Goal: Task Accomplishment & Management: Manage account settings

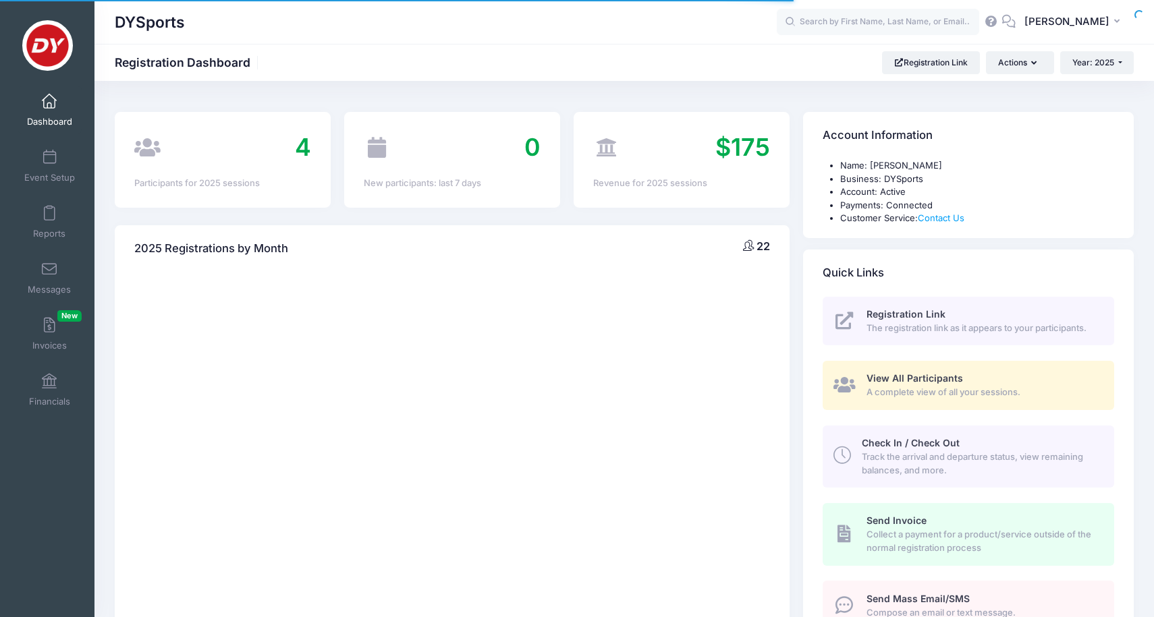
select select
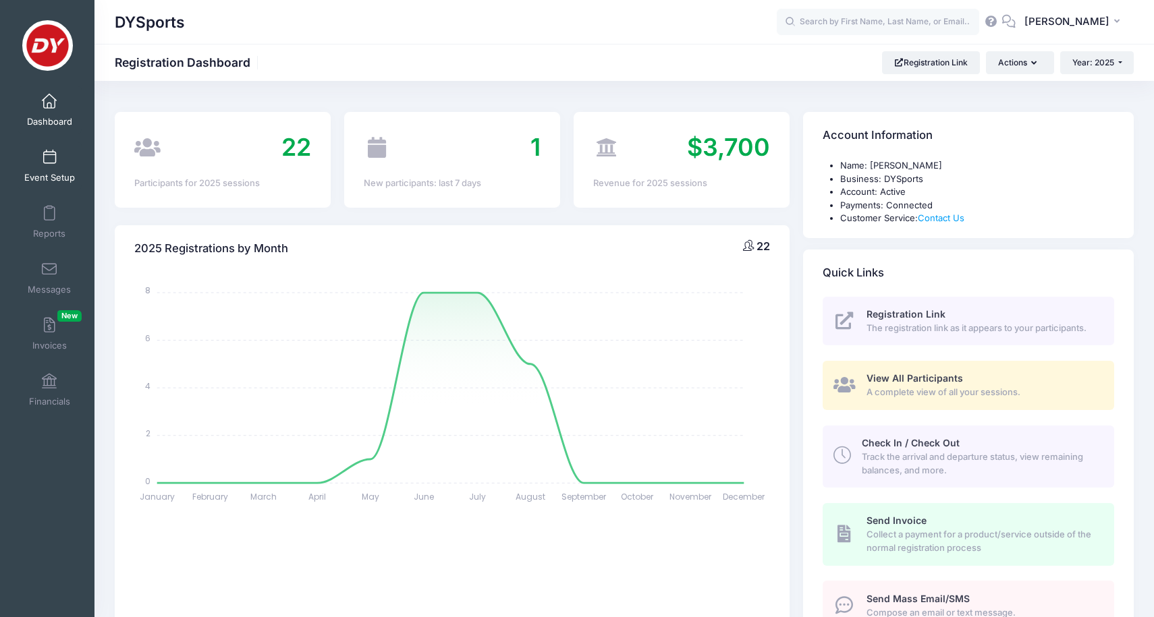
click at [38, 158] on link "Event Setup" at bounding box center [50, 165] width 64 height 47
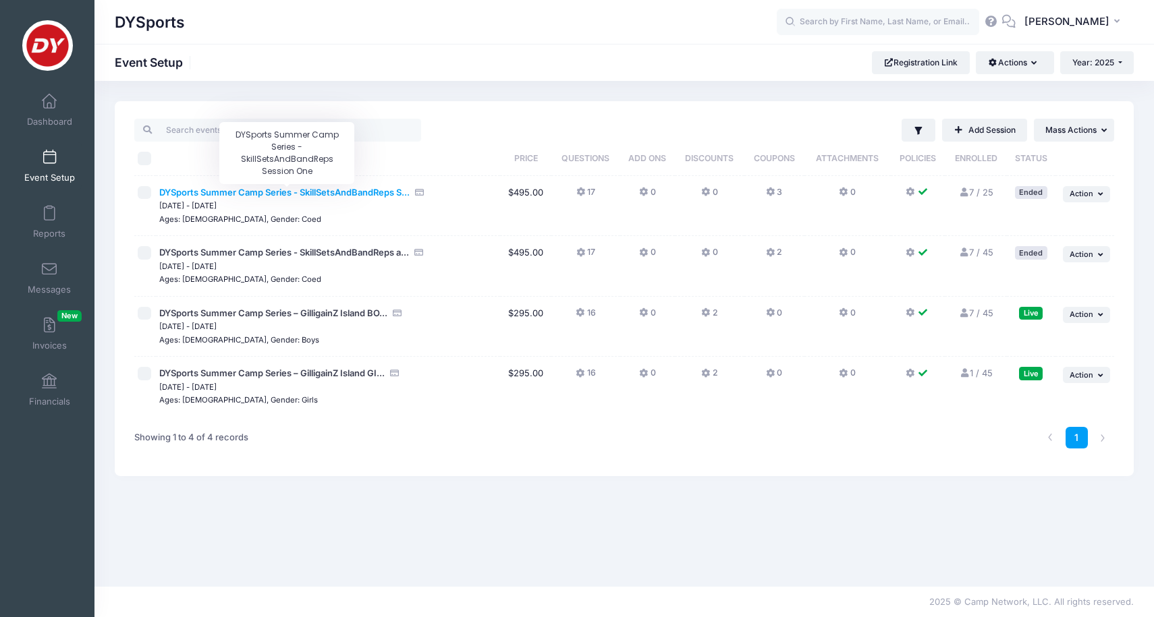
click at [221, 196] on span "DYSports Summer Camp Series - SkillSetsAndBandReps S..." at bounding box center [284, 192] width 250 height 11
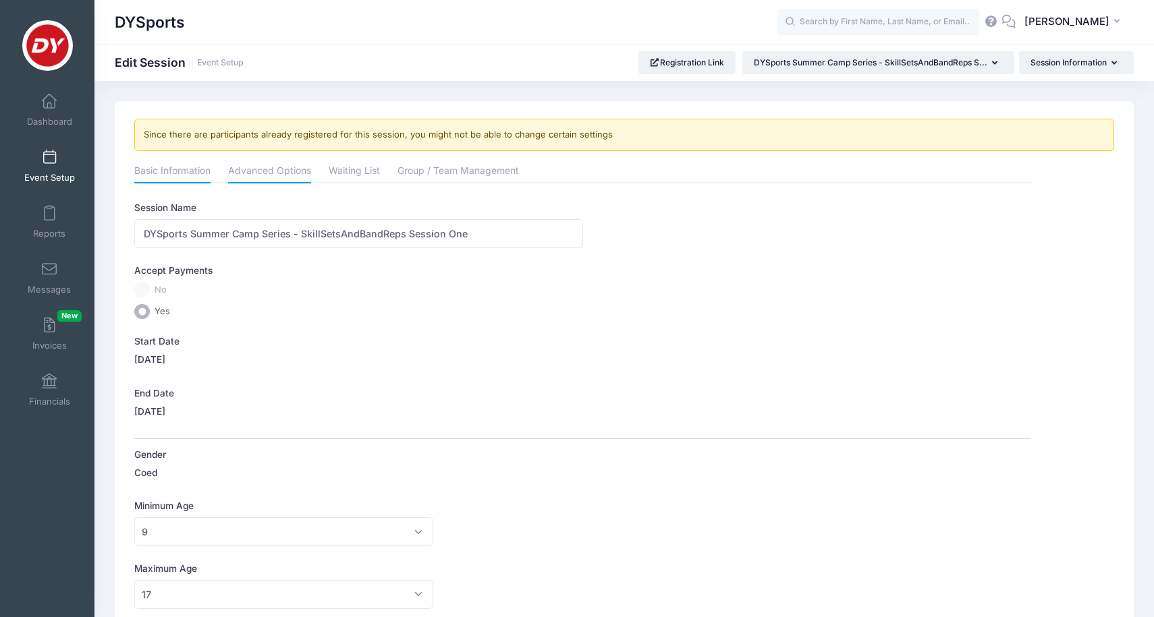
click at [255, 176] on link "Advanced Options" at bounding box center [269, 172] width 83 height 24
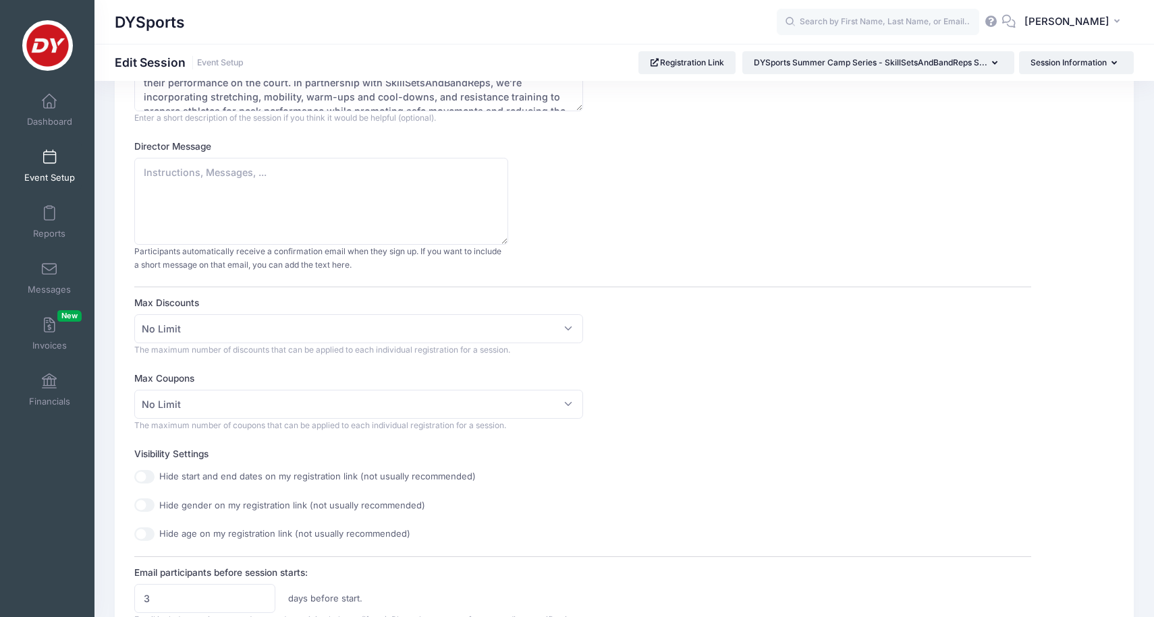
scroll to position [193, 0]
click at [53, 165] on link "Event Setup" at bounding box center [50, 165] width 64 height 47
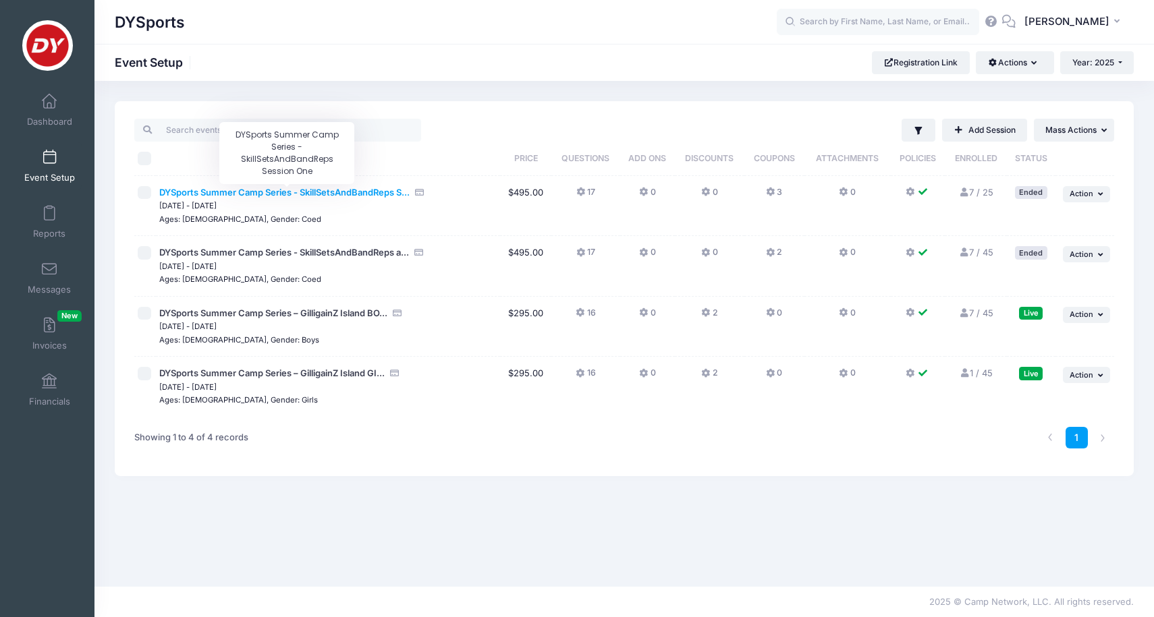
click at [386, 196] on span "DYSports Summer Camp Series - SkillSetsAndBandReps S..." at bounding box center [284, 192] width 250 height 11
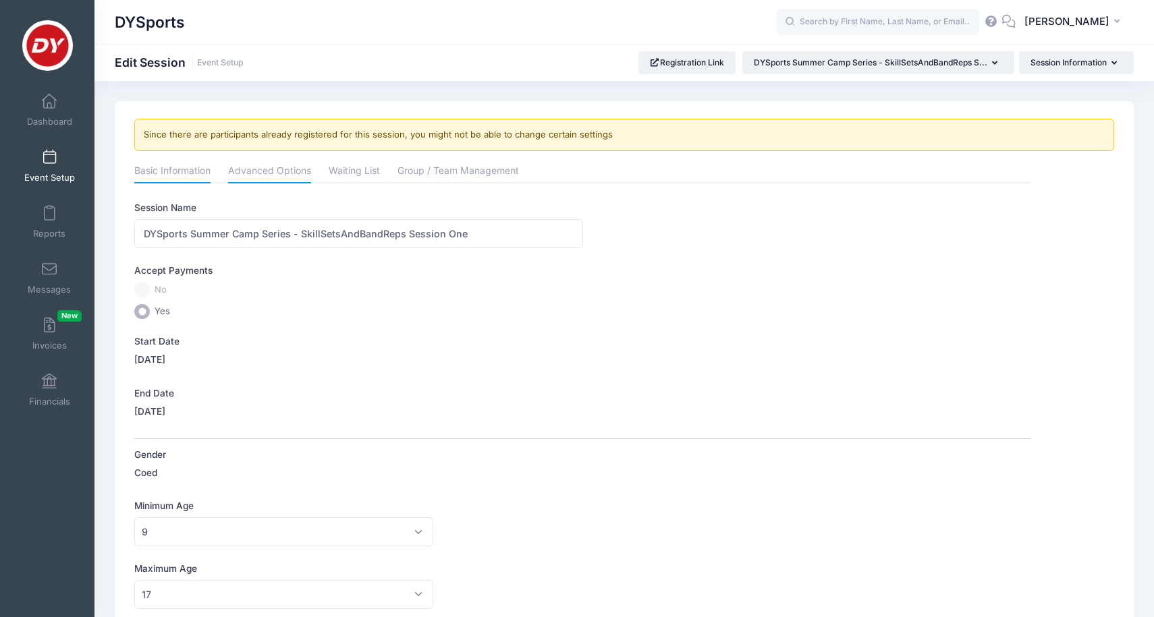
click at [275, 177] on link "Advanced Options" at bounding box center [269, 172] width 83 height 24
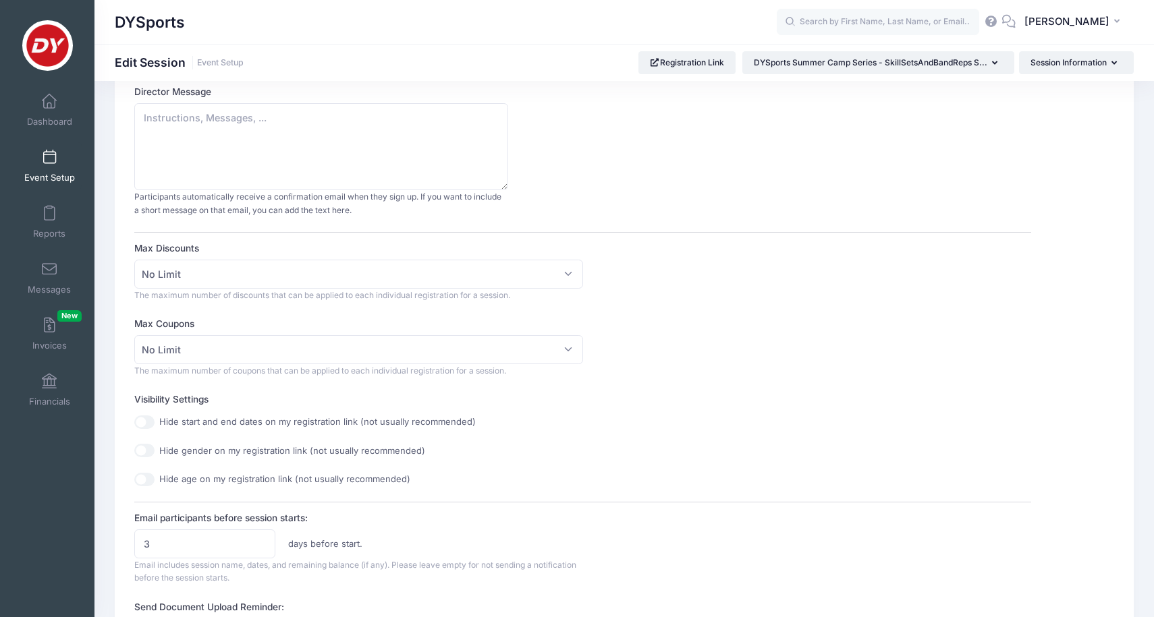
scroll to position [219, 0]
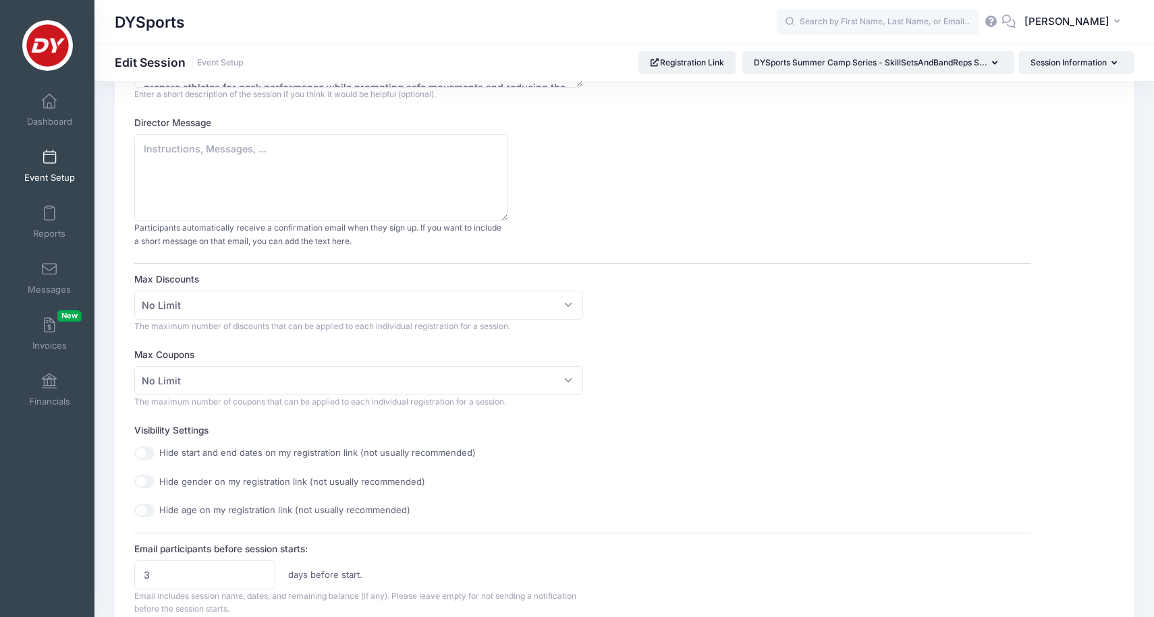
click at [43, 167] on link "Event Setup" at bounding box center [50, 165] width 64 height 47
